Goal: Check status: Check status

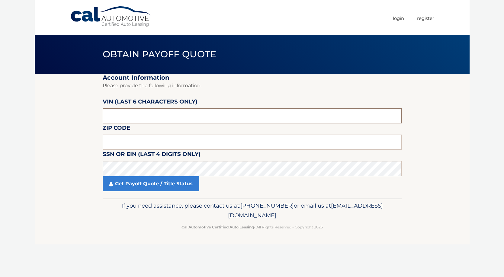
click at [159, 116] on input "text" at bounding box center [252, 115] width 299 height 15
type input "062093"
type input "34957"
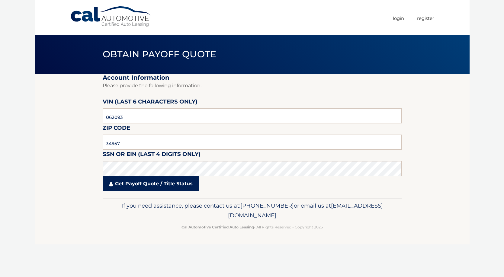
click at [174, 187] on link "Get Payoff Quote / Title Status" at bounding box center [151, 183] width 97 height 15
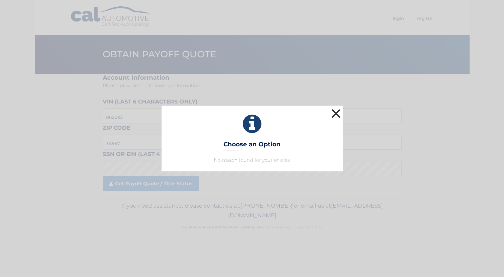
click at [338, 118] on button "×" at bounding box center [336, 113] width 12 height 12
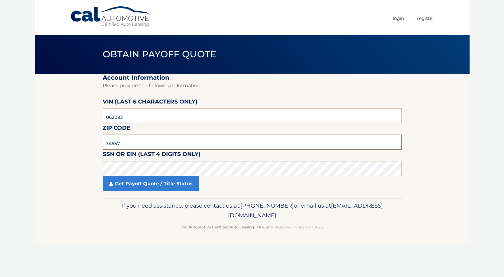
click at [146, 141] on input "34957" at bounding box center [252, 142] width 299 height 15
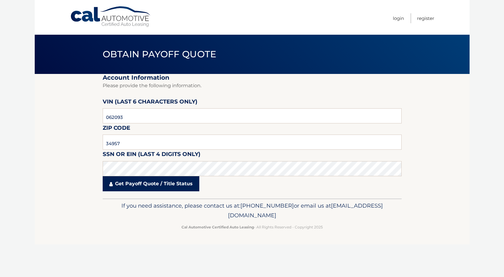
click at [151, 182] on link "Get Payoff Quote / Title Status" at bounding box center [151, 183] width 97 height 15
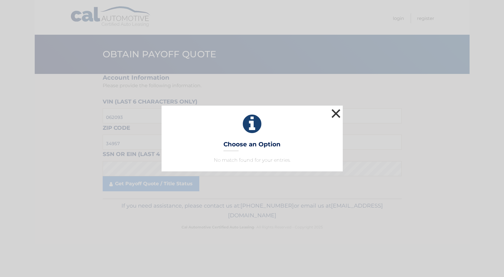
click at [333, 113] on button "×" at bounding box center [336, 113] width 12 height 12
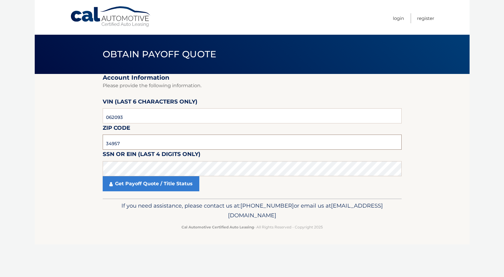
drag, startPoint x: 136, startPoint y: 143, endPoint x: 97, endPoint y: 147, distance: 40.1
click at [97, 147] on section "Account Information Please provide the following information. [PERSON_NAME] (la…" at bounding box center [252, 136] width 435 height 125
